Goal: Use online tool/utility: Utilize a website feature to perform a specific function

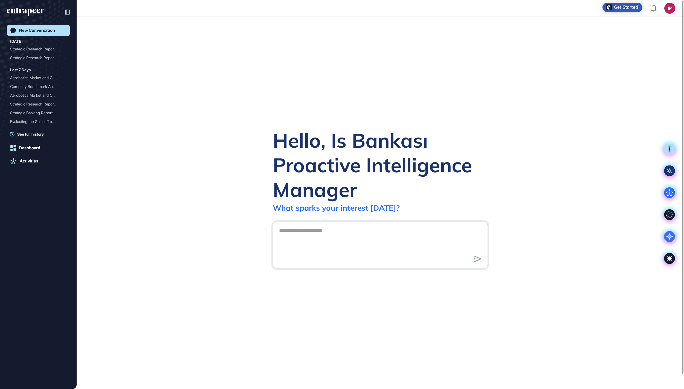
scroll to position [1, 1]
click at [664, 235] on div at bounding box center [670, 237] width 22 height 22
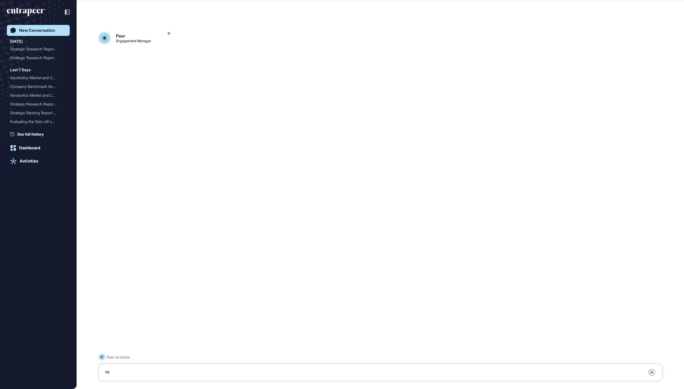
scroll to position [15, 0]
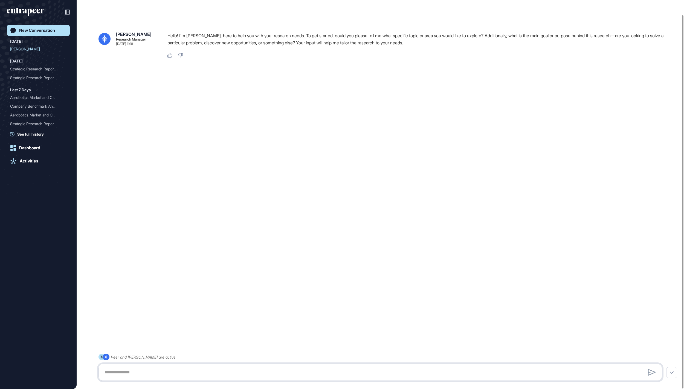
click at [258, 372] on textarea at bounding box center [381, 372] width 558 height 11
paste textarea "**********"
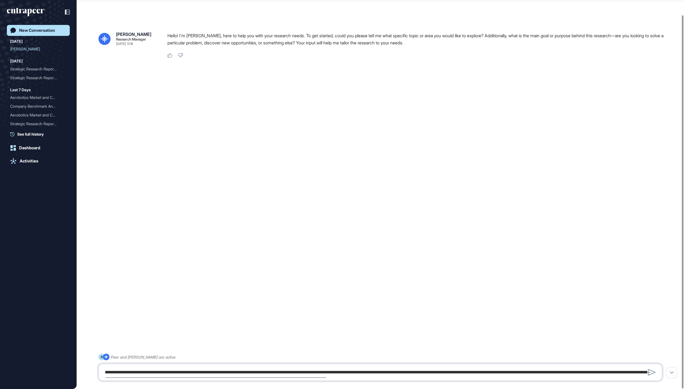
scroll to position [293, 0]
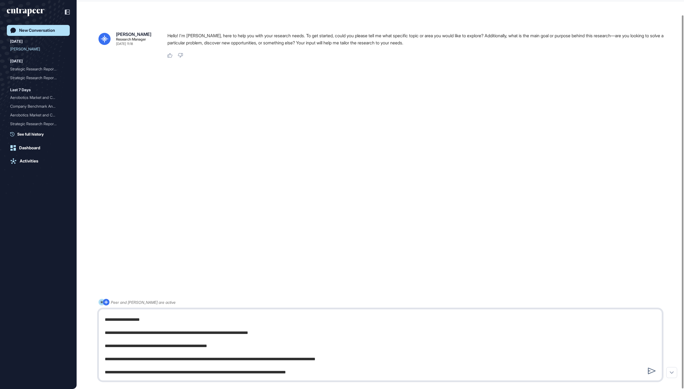
type textarea "**********"
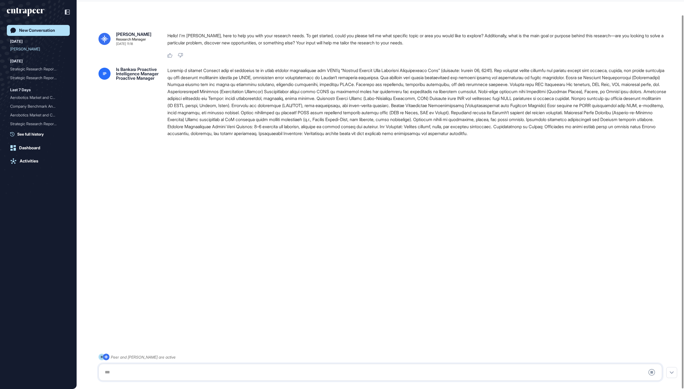
scroll to position [0, 0]
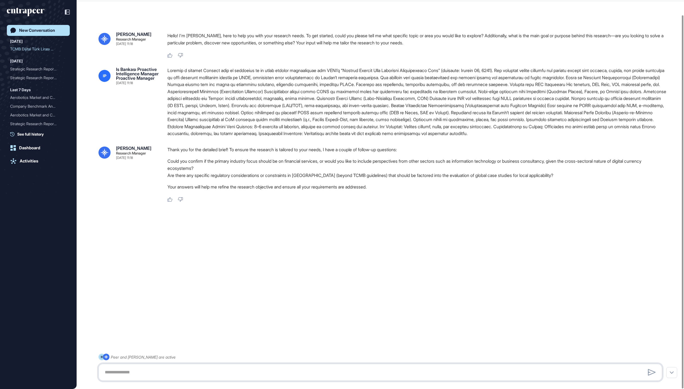
click at [247, 367] on textarea at bounding box center [380, 372] width 557 height 11
type textarea "**********"
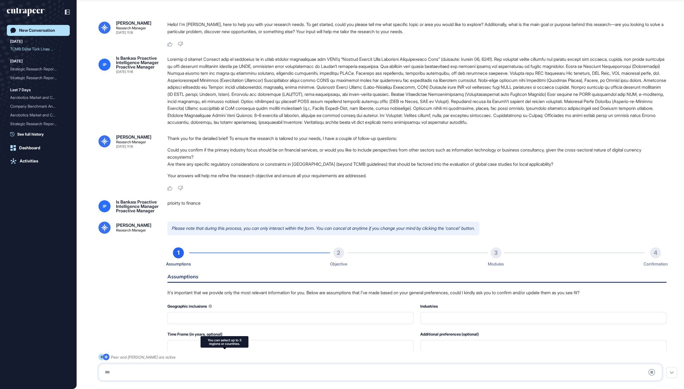
type input "**********"
type input "*"
type input "**********"
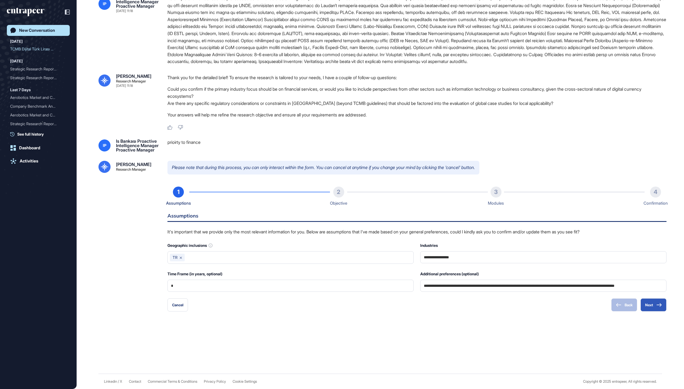
scroll to position [126, 0]
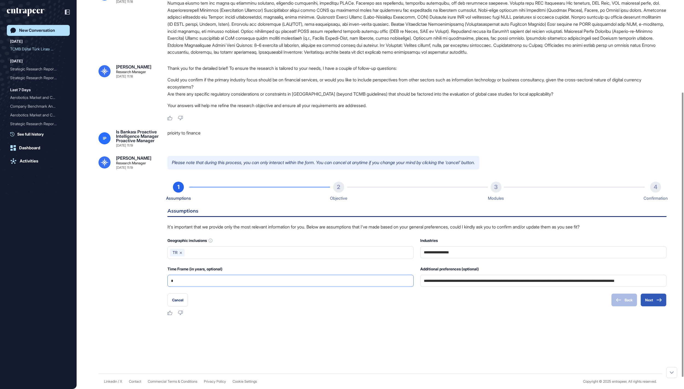
click at [232, 286] on input "*" at bounding box center [290, 280] width 239 height 11
type input "*"
click at [652, 306] on button "Next" at bounding box center [654, 299] width 26 height 13
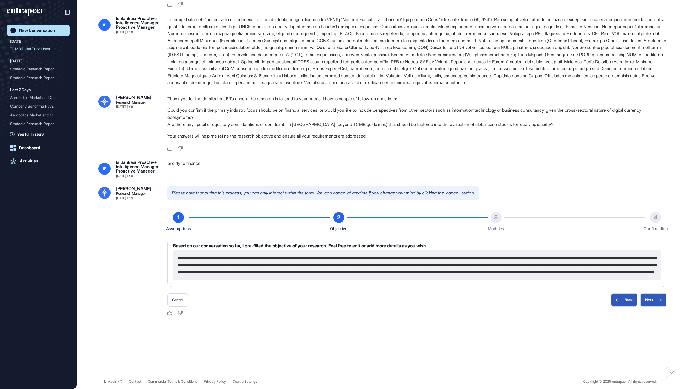
scroll to position [103, 0]
click at [615, 303] on button "Back" at bounding box center [625, 299] width 26 height 13
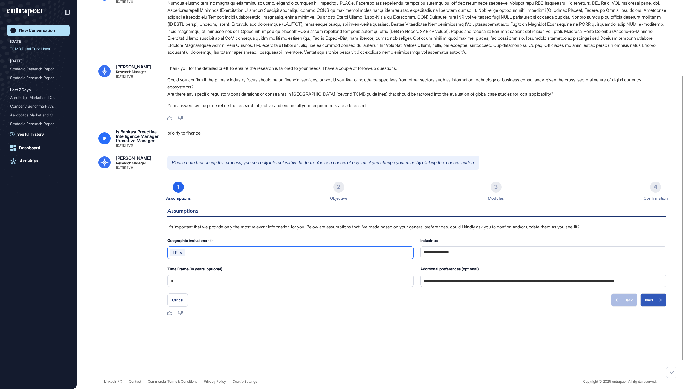
click at [257, 256] on input "text" at bounding box center [299, 253] width 224 height 8
type input "******"
click at [454, 346] on div at bounding box center [381, 335] width 564 height 22
click at [658, 302] on icon at bounding box center [659, 300] width 5 height 4
click at [657, 302] on icon at bounding box center [659, 300] width 5 height 4
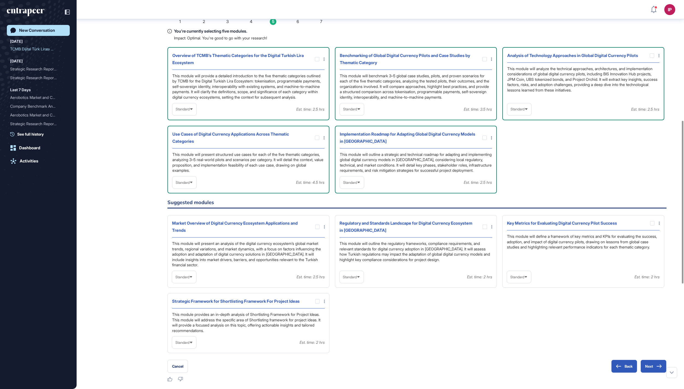
scroll to position [355, 0]
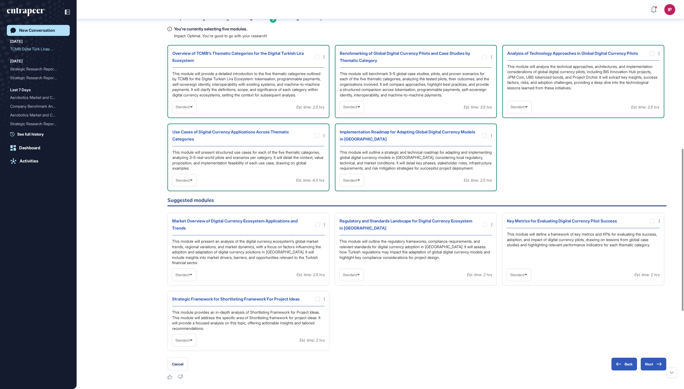
click at [357, 109] on span "Standard" at bounding box center [350, 107] width 14 height 4
click at [359, 148] on li "In-depth" at bounding box center [352, 142] width 21 height 11
click at [514, 112] on div "Standard" at bounding box center [520, 107] width 24 height 11
click at [520, 126] on li "High-Level" at bounding box center [519, 120] width 21 height 11
click at [189, 182] on span "Standard" at bounding box center [183, 180] width 14 height 4
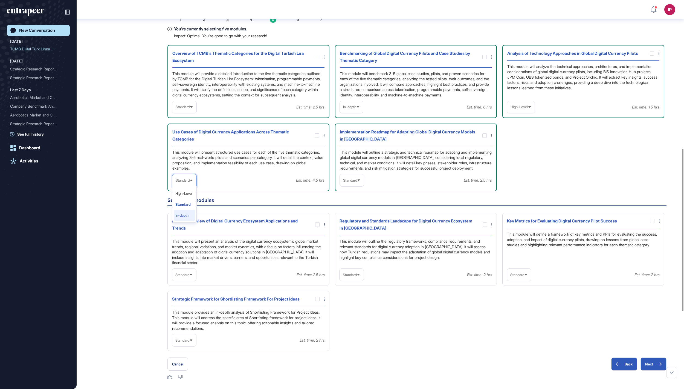
click at [185, 221] on li "In-depth" at bounding box center [184, 215] width 21 height 11
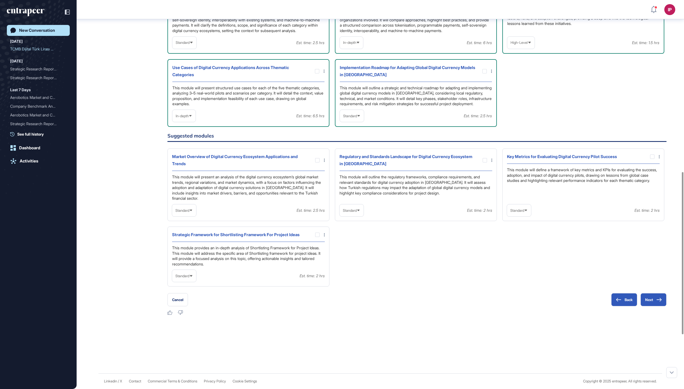
scroll to position [428, 0]
click at [357, 118] on span "Standard" at bounding box center [350, 116] width 14 height 4
click at [360, 134] on li "High-Level" at bounding box center [352, 128] width 21 height 11
click at [531, 209] on div "Key Metrics for Evaluating Digital Currency Pilot Success This module will defi…" at bounding box center [584, 184] width 162 height 73
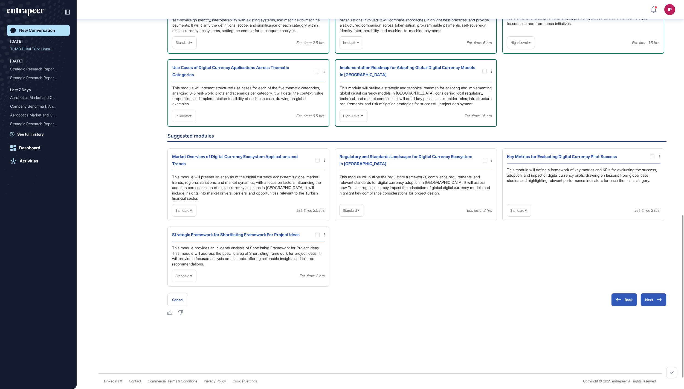
click at [531, 211] on div "Standard" at bounding box center [519, 210] width 24 height 11
click at [529, 229] on li "High-Level" at bounding box center [519, 223] width 21 height 11
click at [650, 154] on div at bounding box center [652, 156] width 4 height 4
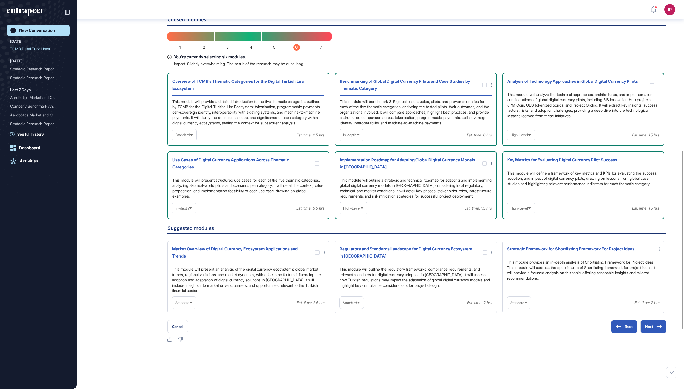
scroll to position [317, 0]
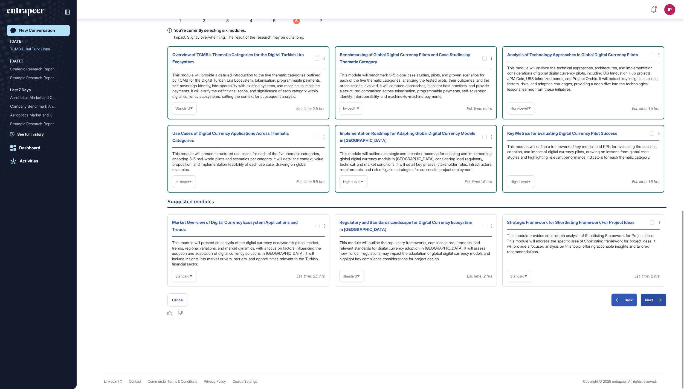
click at [657, 302] on button "Next" at bounding box center [654, 299] width 26 height 13
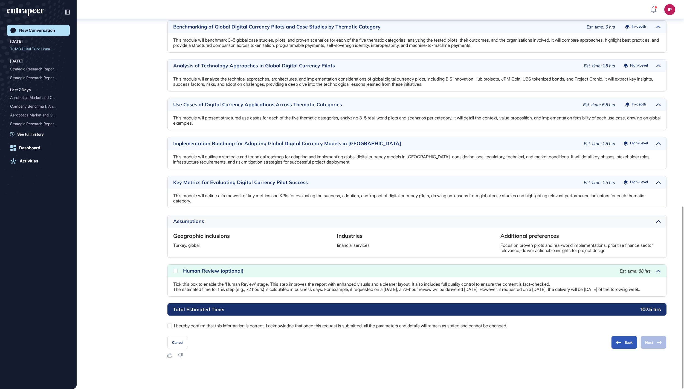
scroll to position [440, 0]
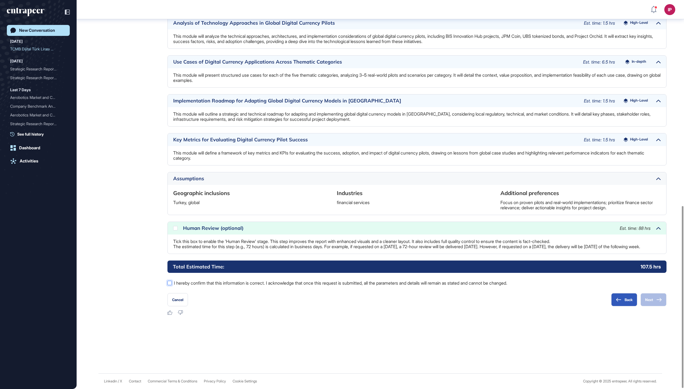
click at [200, 285] on label "I hereby confirm that this information is correct. I acknowledge that once this…" at bounding box center [417, 282] width 499 height 7
click at [0, 0] on icon at bounding box center [0, 0] width 0 height 0
click at [647, 303] on button "Next" at bounding box center [654, 299] width 26 height 13
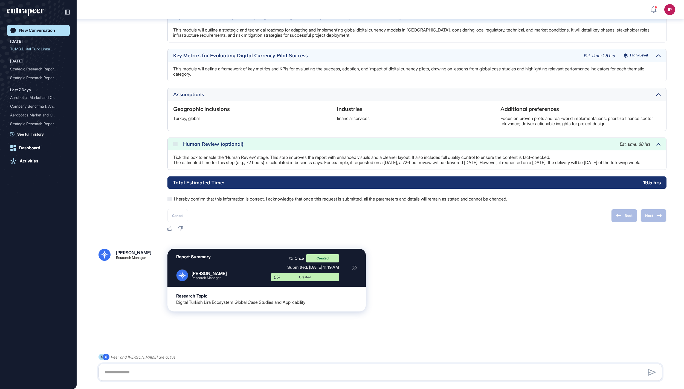
scroll to position [525, 0]
